Goal: Find specific page/section: Find specific page/section

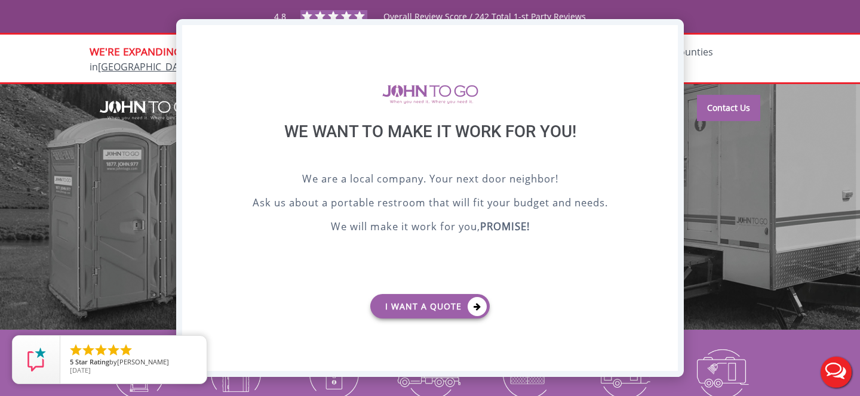
click at [671, 39] on div "X" at bounding box center [668, 35] width 19 height 20
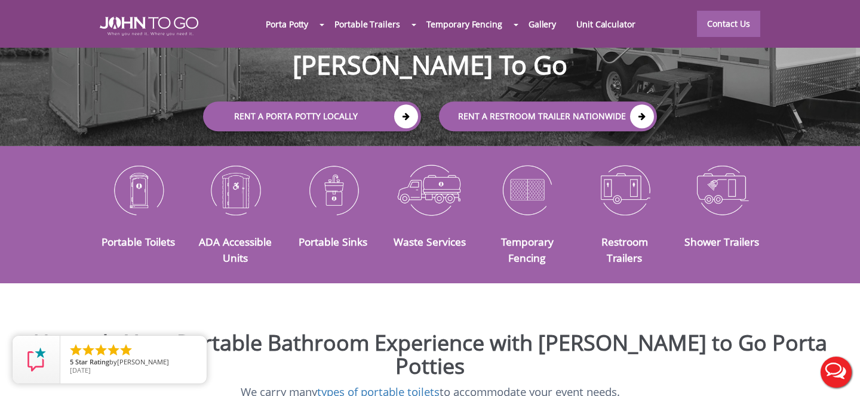
scroll to position [189, 0]
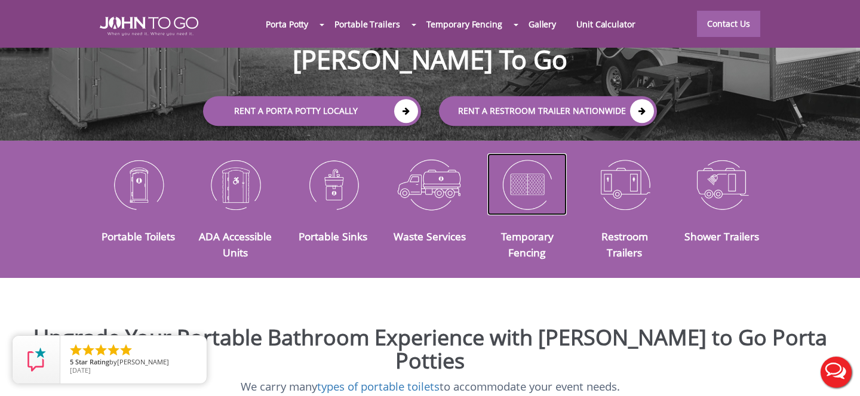
click at [524, 177] on img at bounding box center [526, 184] width 79 height 62
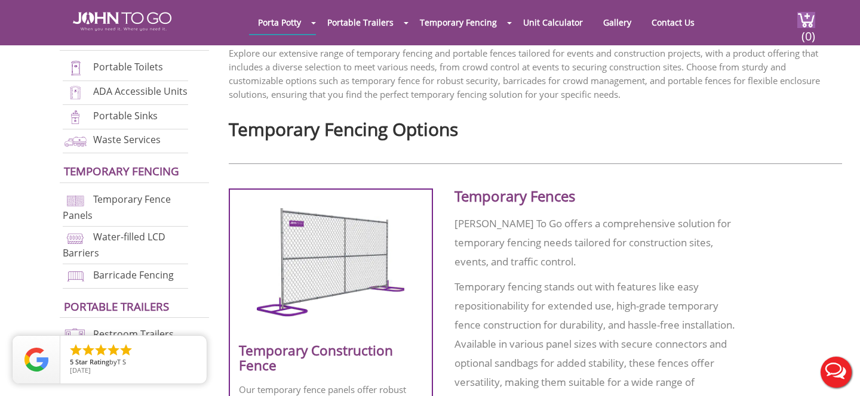
scroll to position [368, 0]
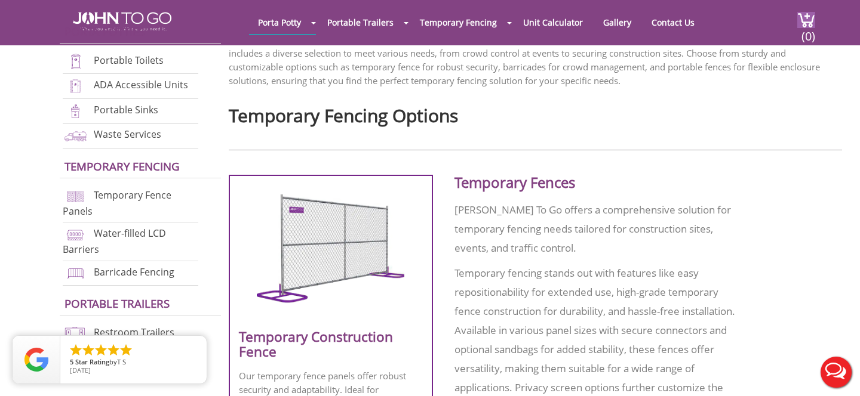
click at [291, 275] on img at bounding box center [330, 253] width 147 height 117
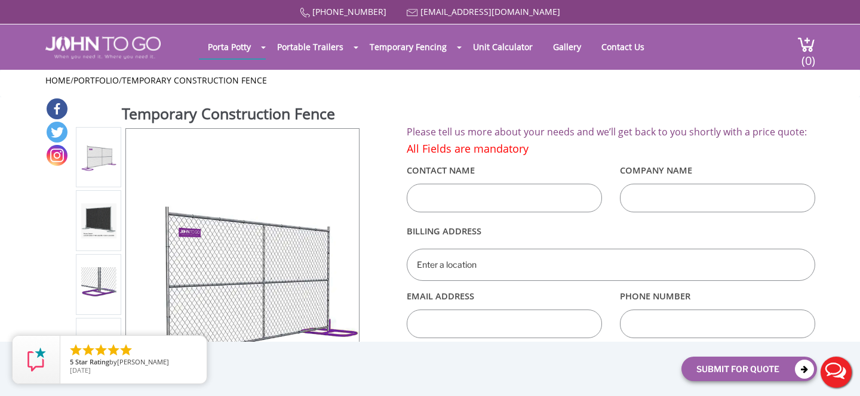
scroll to position [12, 0]
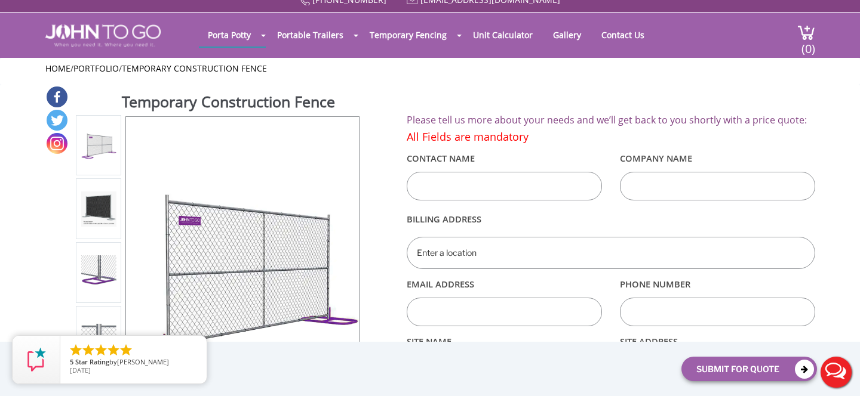
click at [100, 199] on img at bounding box center [98, 209] width 35 height 35
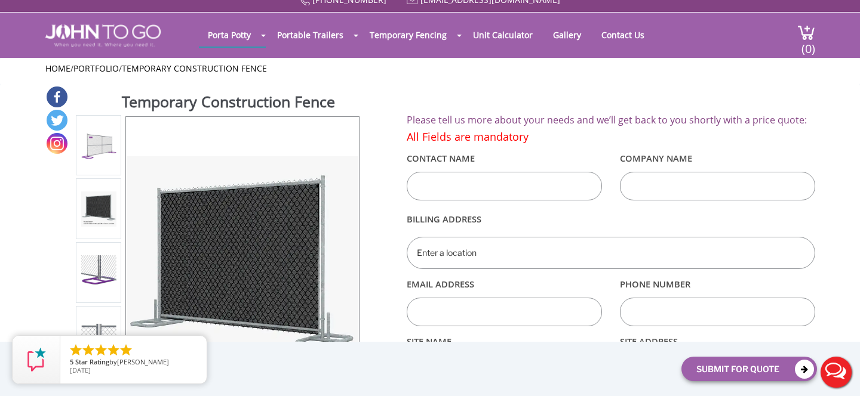
click at [103, 125] on div at bounding box center [98, 145] width 35 height 50
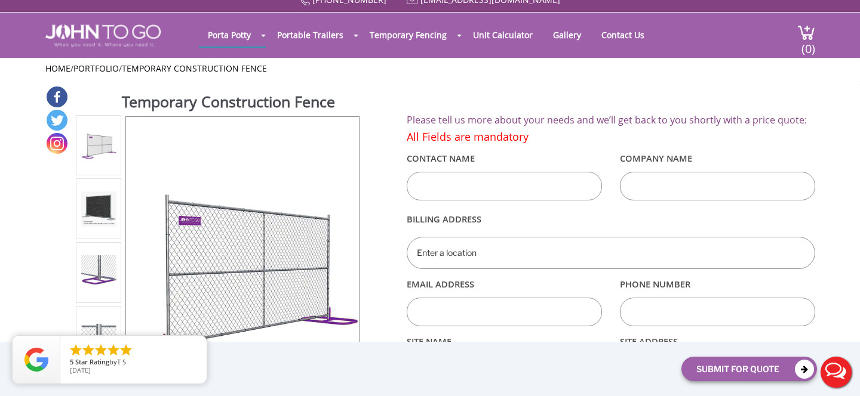
click at [100, 188] on div at bounding box center [98, 209] width 35 height 50
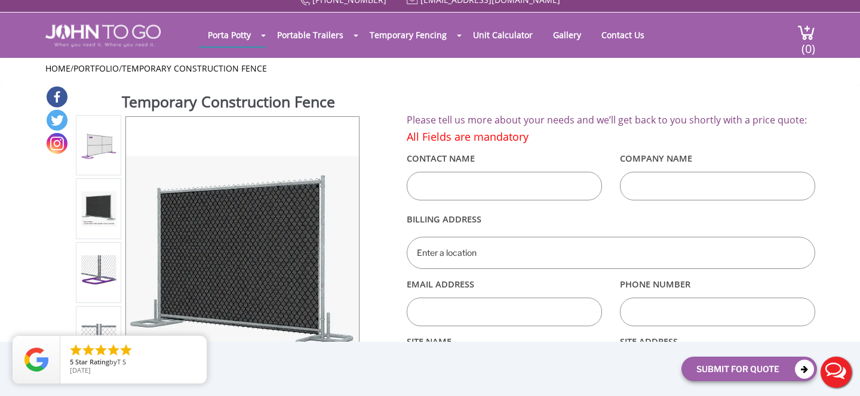
click at [101, 238] on li at bounding box center [98, 208] width 45 height 61
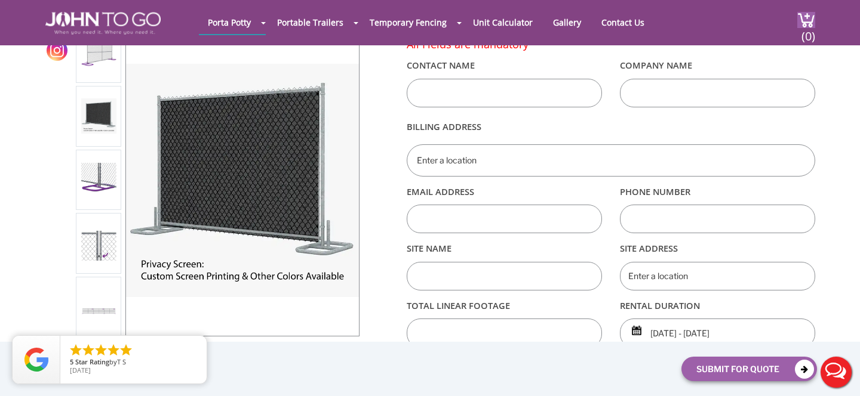
click at [100, 246] on img at bounding box center [98, 243] width 35 height 35
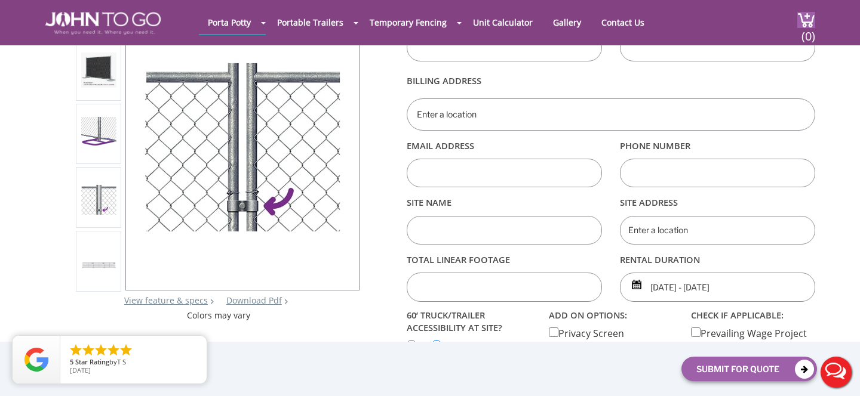
click at [100, 276] on div at bounding box center [98, 261] width 35 height 50
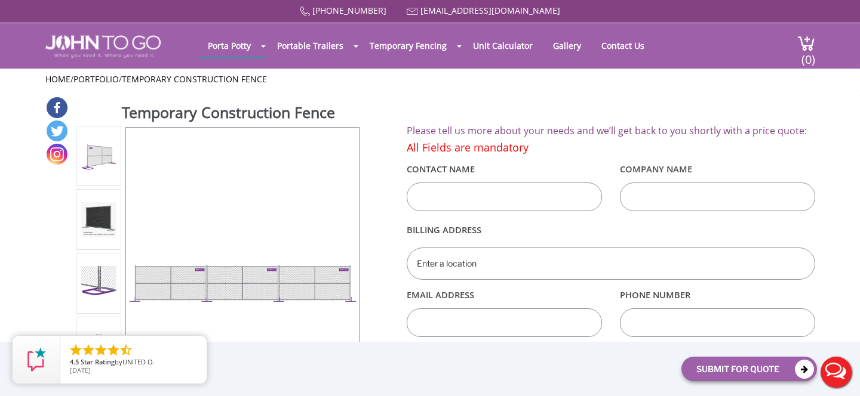
scroll to position [0, 0]
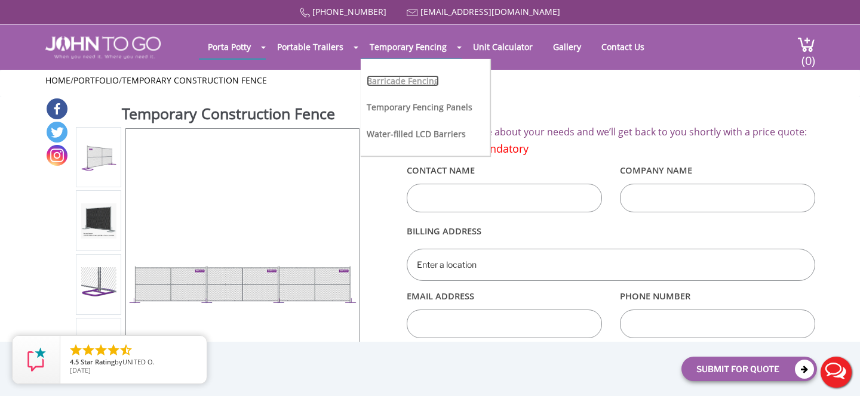
click at [399, 78] on link "Barricade Fencing" at bounding box center [403, 80] width 72 height 11
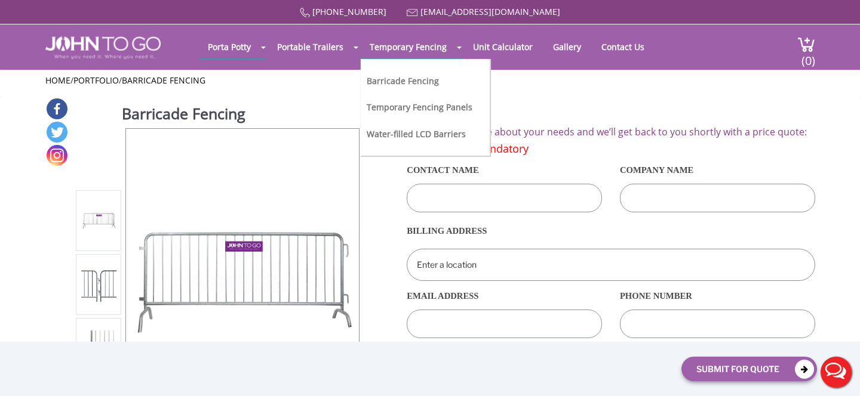
click at [404, 114] on li "Temporary Fencing Panels" at bounding box center [420, 112] width 106 height 26
click at [400, 107] on link "Temporary Fencing Panels" at bounding box center [420, 106] width 106 height 11
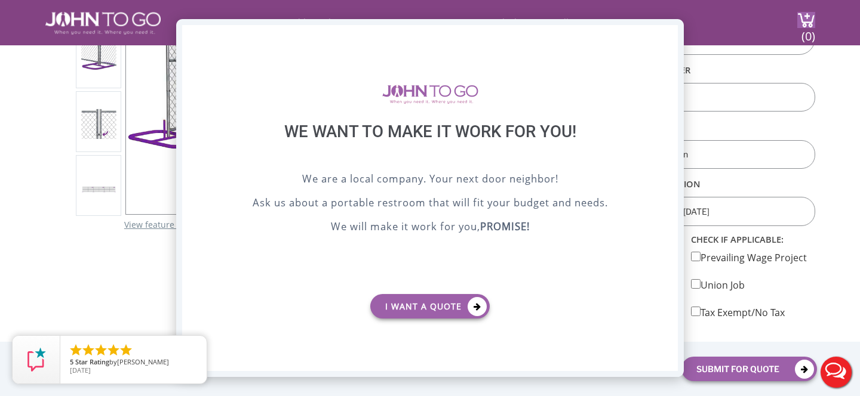
click at [661, 44] on div "X" at bounding box center [668, 35] width 19 height 20
